Goal: Check status: Check status

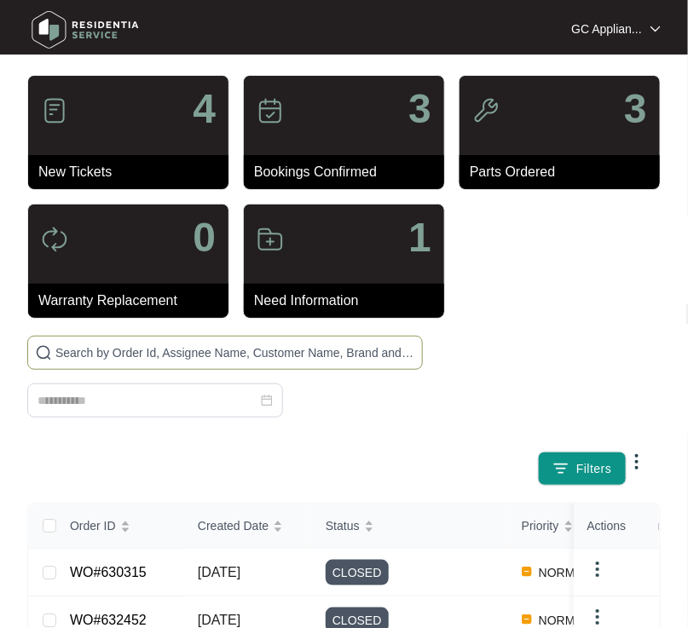
click at [99, 344] on input "text" at bounding box center [235, 353] width 360 height 19
type input "636150"
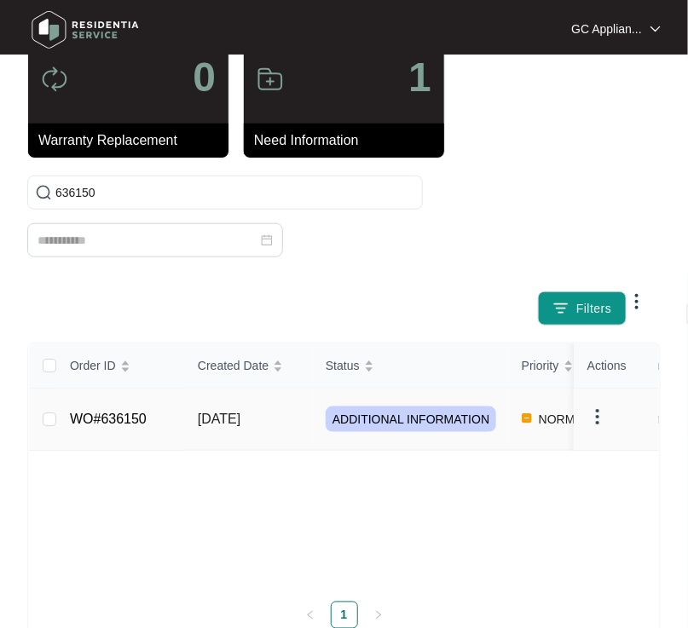
scroll to position [170, 0]
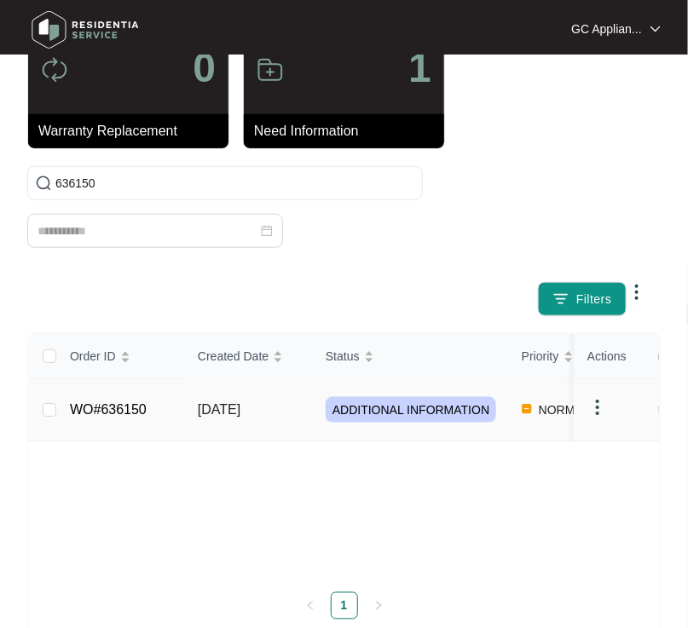
click at [208, 408] on span "[DATE]" at bounding box center [219, 410] width 43 height 14
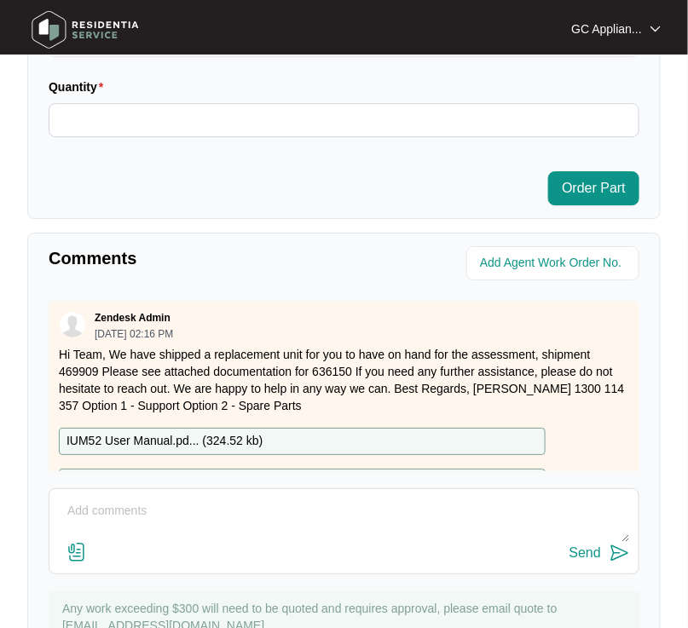
scroll to position [1205, 0]
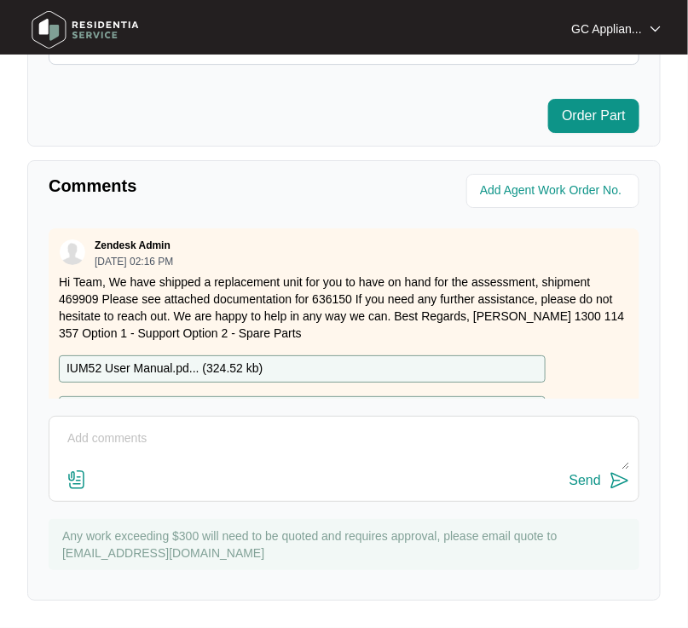
click at [146, 444] on textarea at bounding box center [344, 448] width 572 height 44
type textarea "CALL BOOKED [DATE] 7.30AM"
click at [575, 487] on div "Send" at bounding box center [586, 480] width 32 height 15
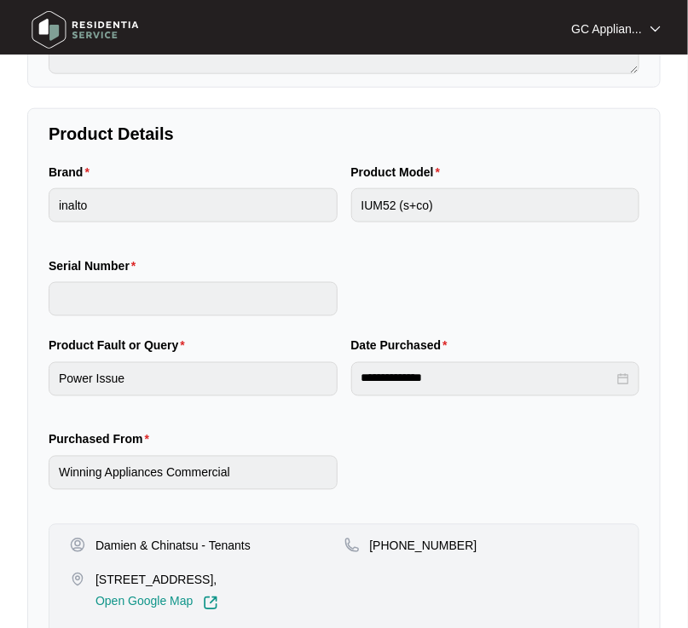
scroll to position [0, 0]
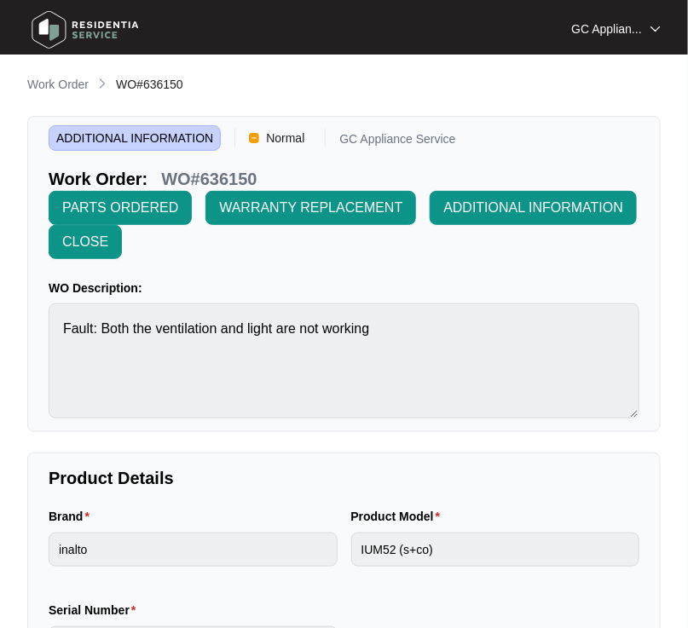
click at [61, 84] on p "Work Order" at bounding box center [57, 84] width 61 height 17
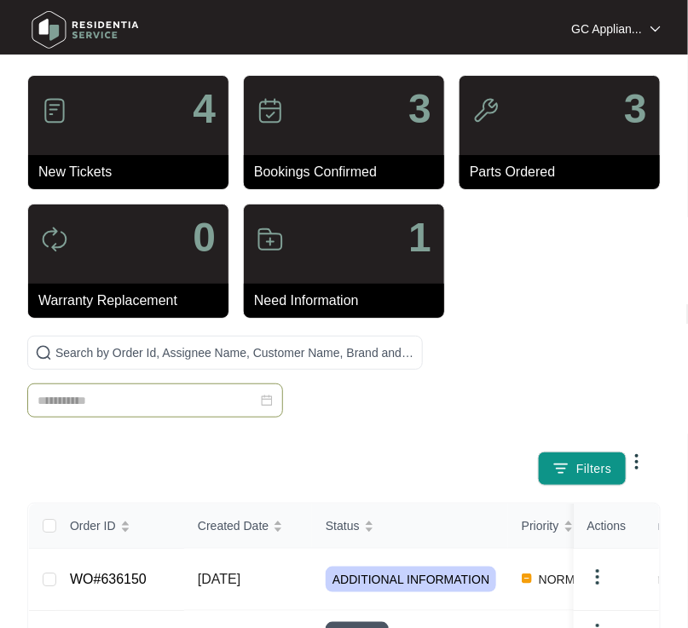
click at [153, 396] on input at bounding box center [148, 400] width 220 height 19
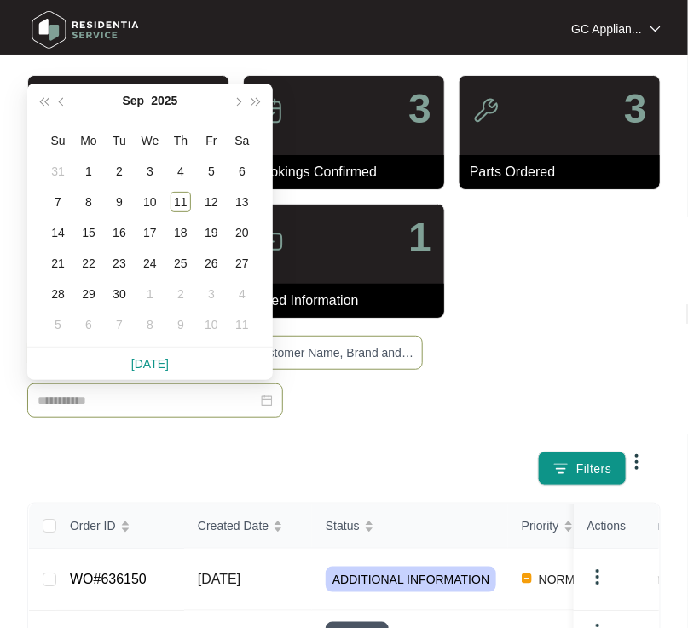
type input "**********"
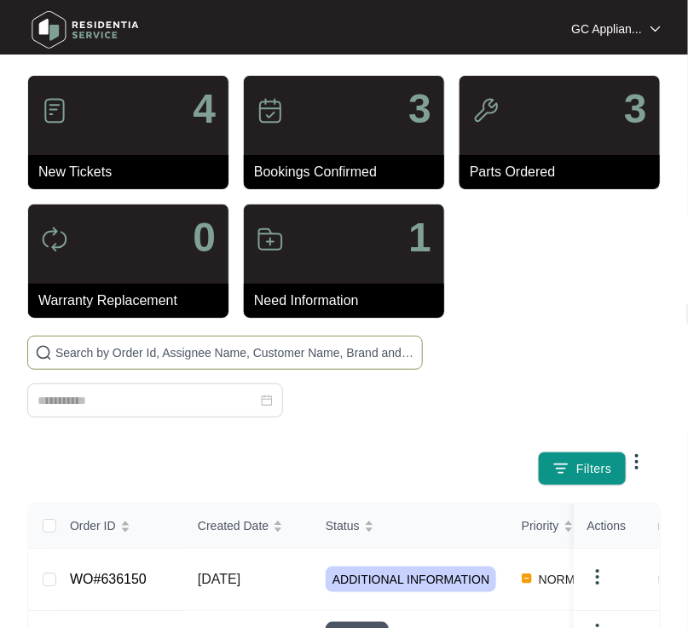
click at [405, 350] on input "text" at bounding box center [235, 353] width 360 height 19
click at [335, 344] on input "text" at bounding box center [235, 353] width 360 height 19
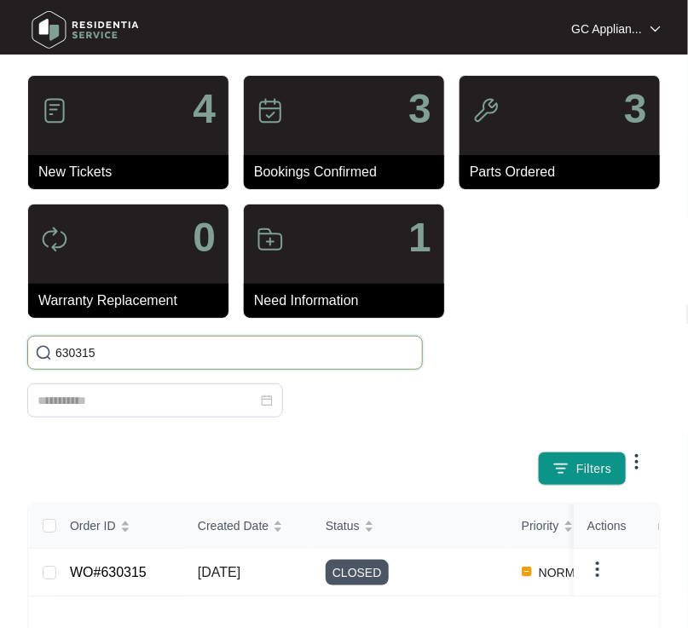
click at [145, 354] on input "630315" at bounding box center [235, 353] width 360 height 19
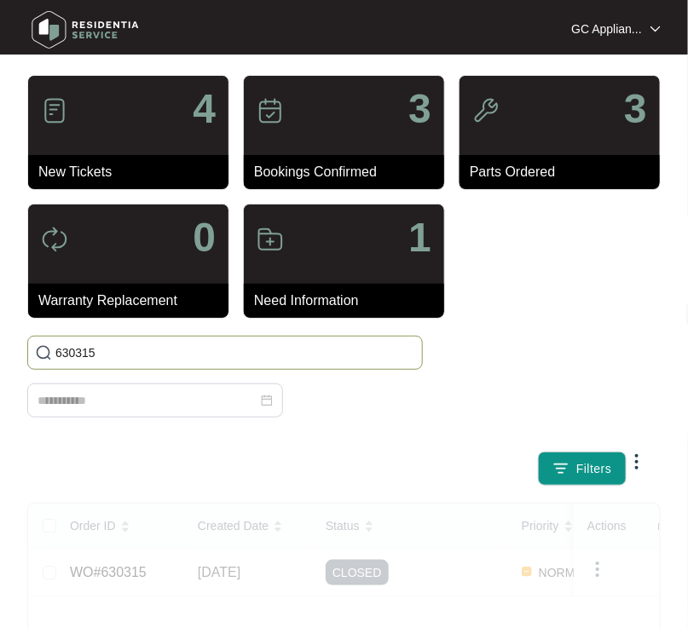
click at [145, 354] on input "630315" at bounding box center [235, 353] width 360 height 19
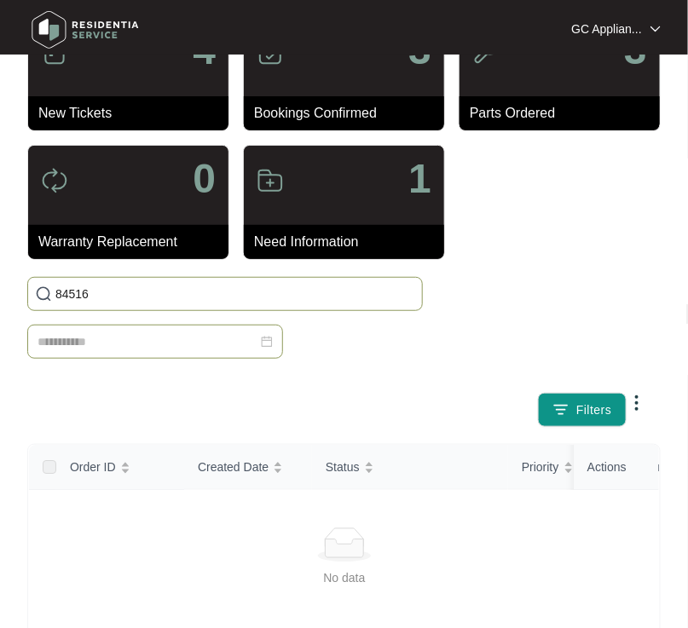
scroll to position [84, 0]
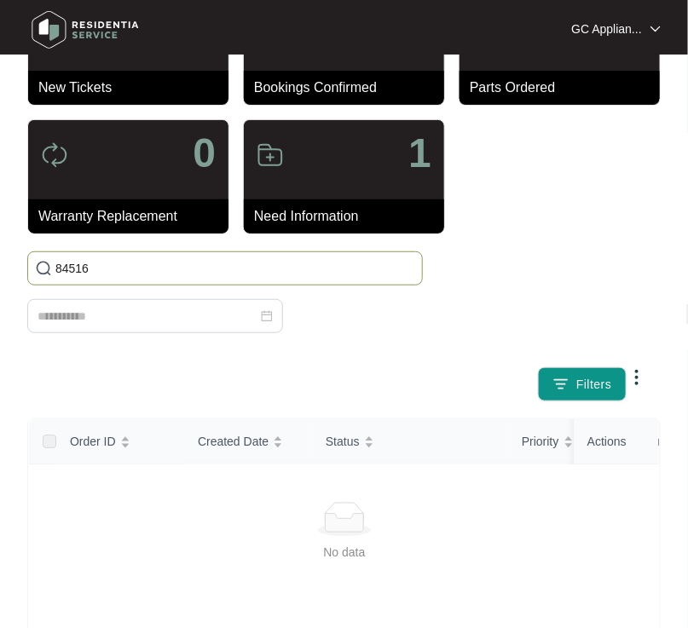
click at [75, 275] on input "84516" at bounding box center [235, 268] width 360 height 19
type input "633017"
